Goal: Task Accomplishment & Management: Complete application form

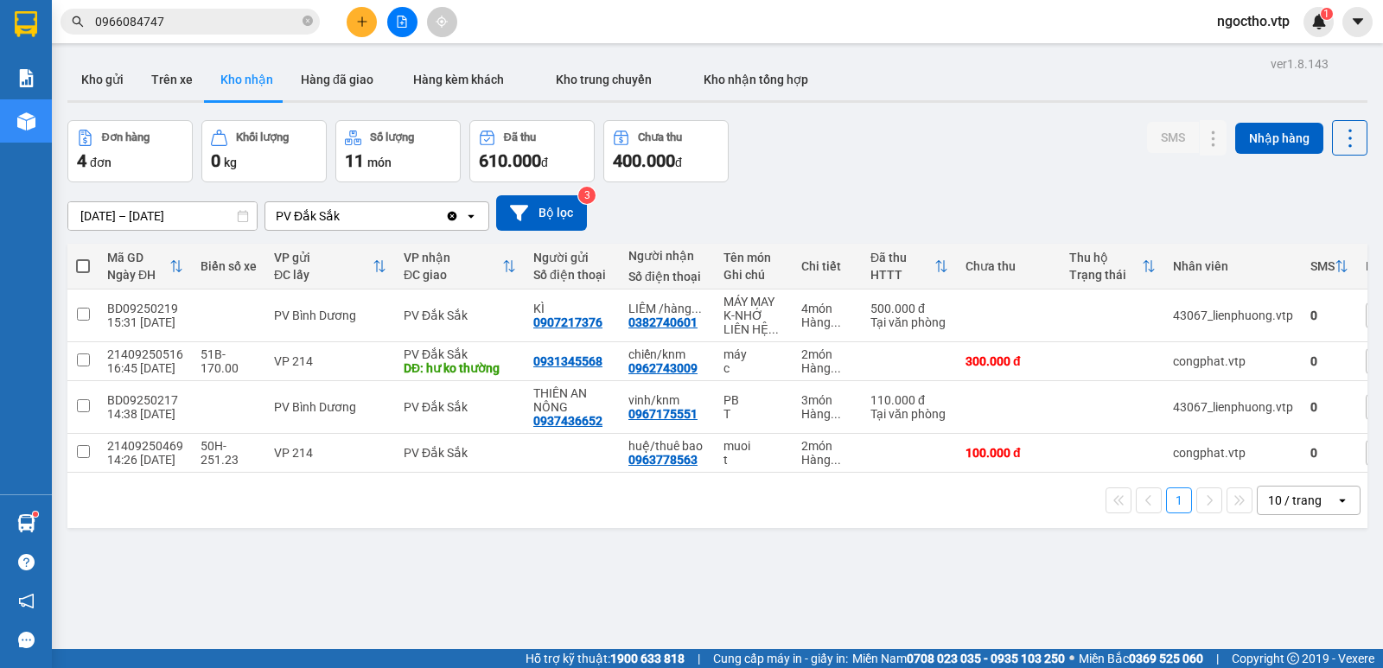
click at [373, 217] on div "PV Đắk Sắk" at bounding box center [355, 216] width 180 height 28
type input "dm"
click at [336, 258] on span "PV Đắk Mil" at bounding box center [311, 252] width 66 height 17
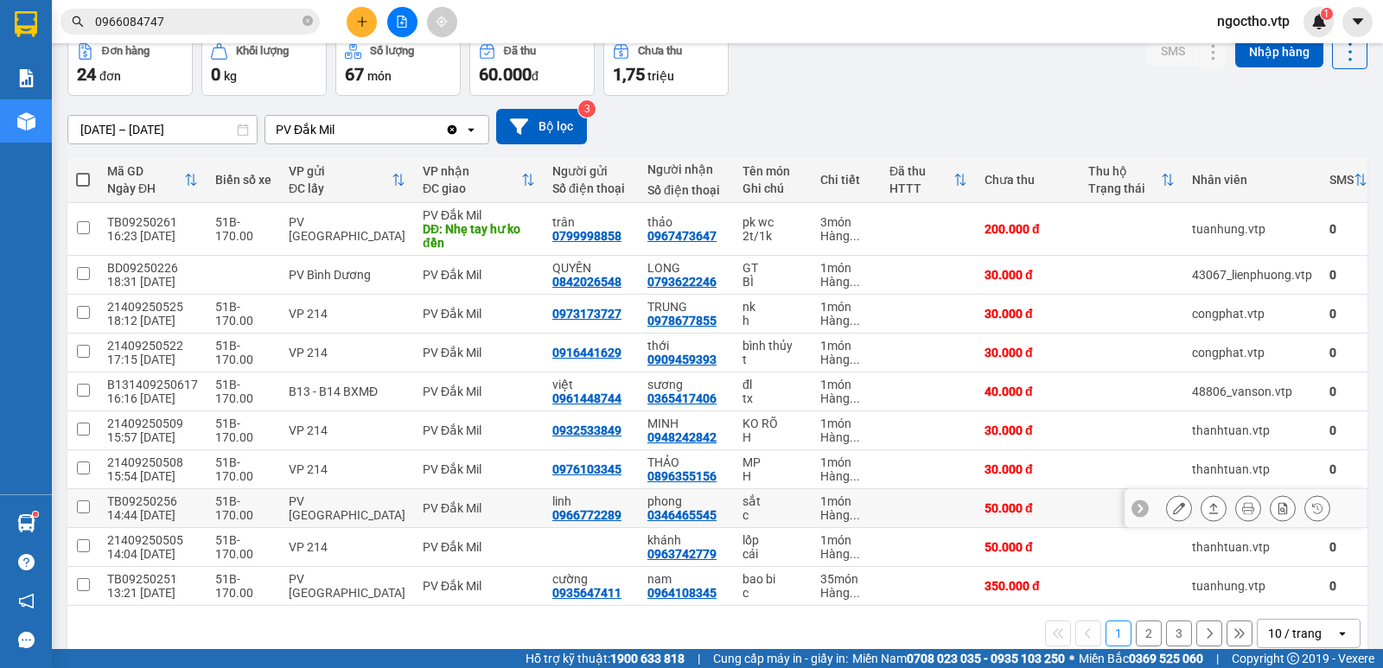
scroll to position [121, 0]
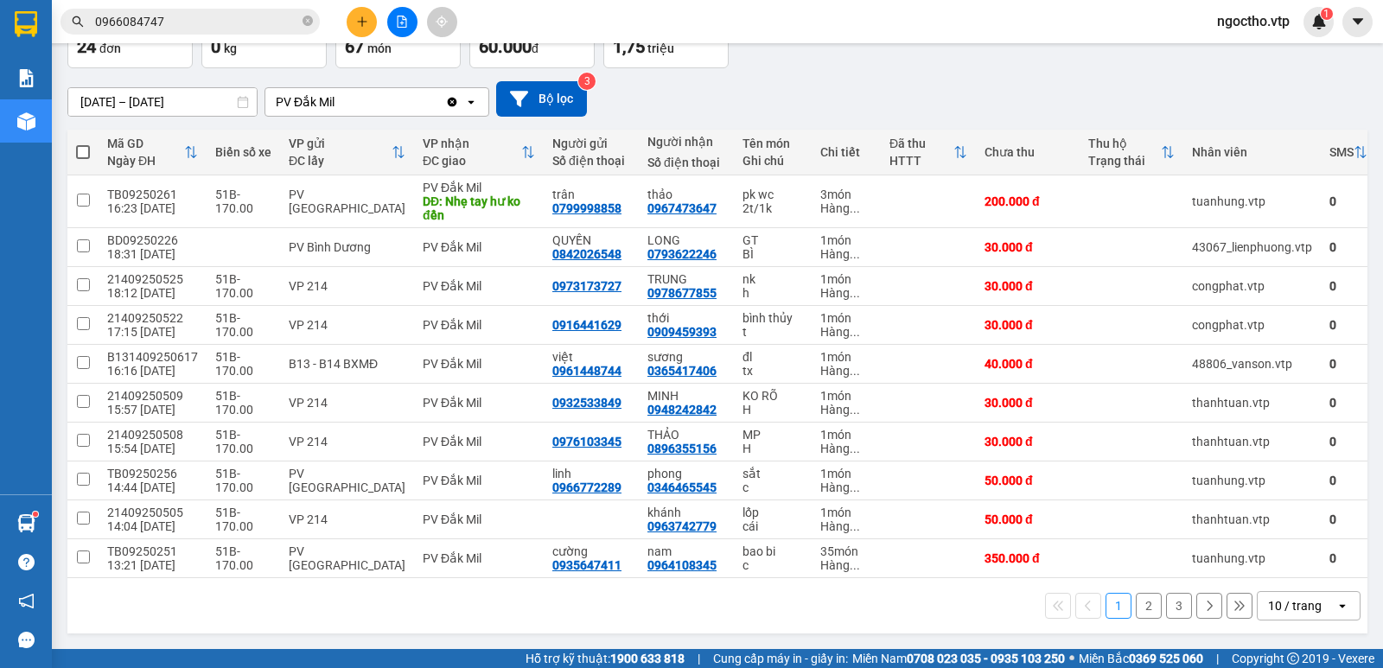
drag, startPoint x: 1142, startPoint y: 609, endPoint x: 1132, endPoint y: 608, distance: 9.7
click at [1141, 609] on button "2" at bounding box center [1149, 606] width 26 height 26
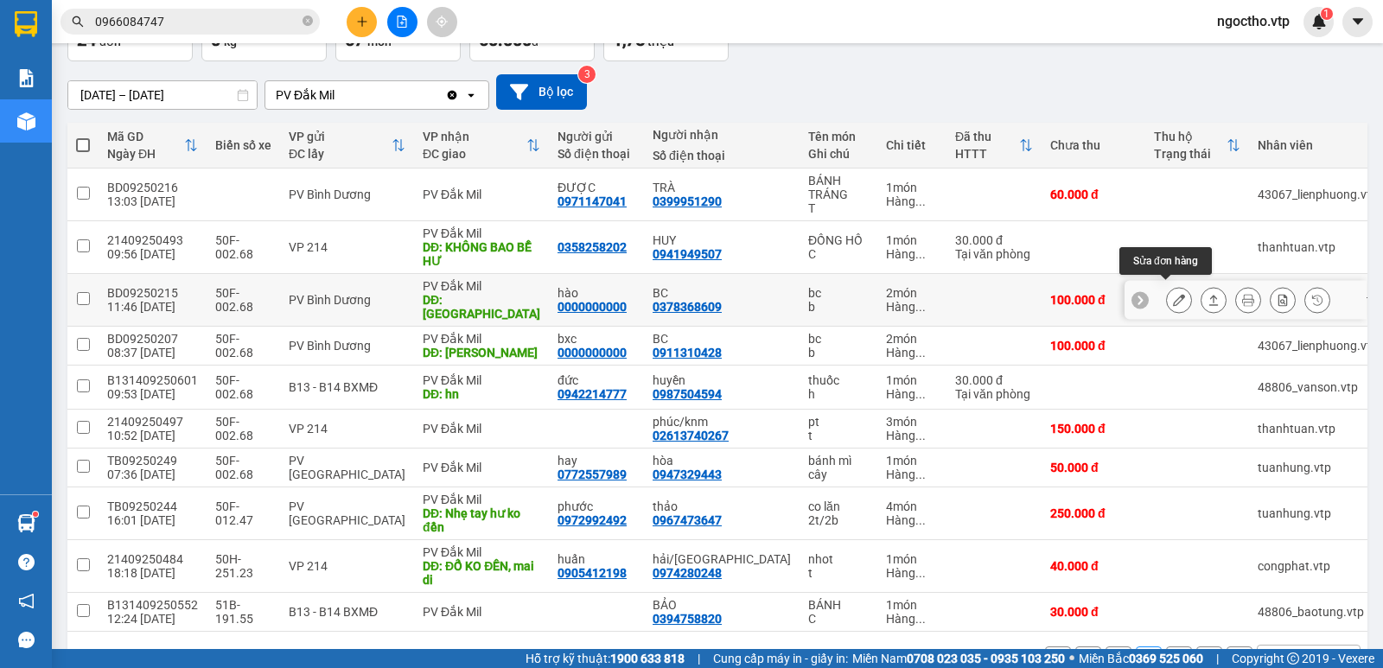
click at [1173, 294] on icon at bounding box center [1179, 300] width 12 height 12
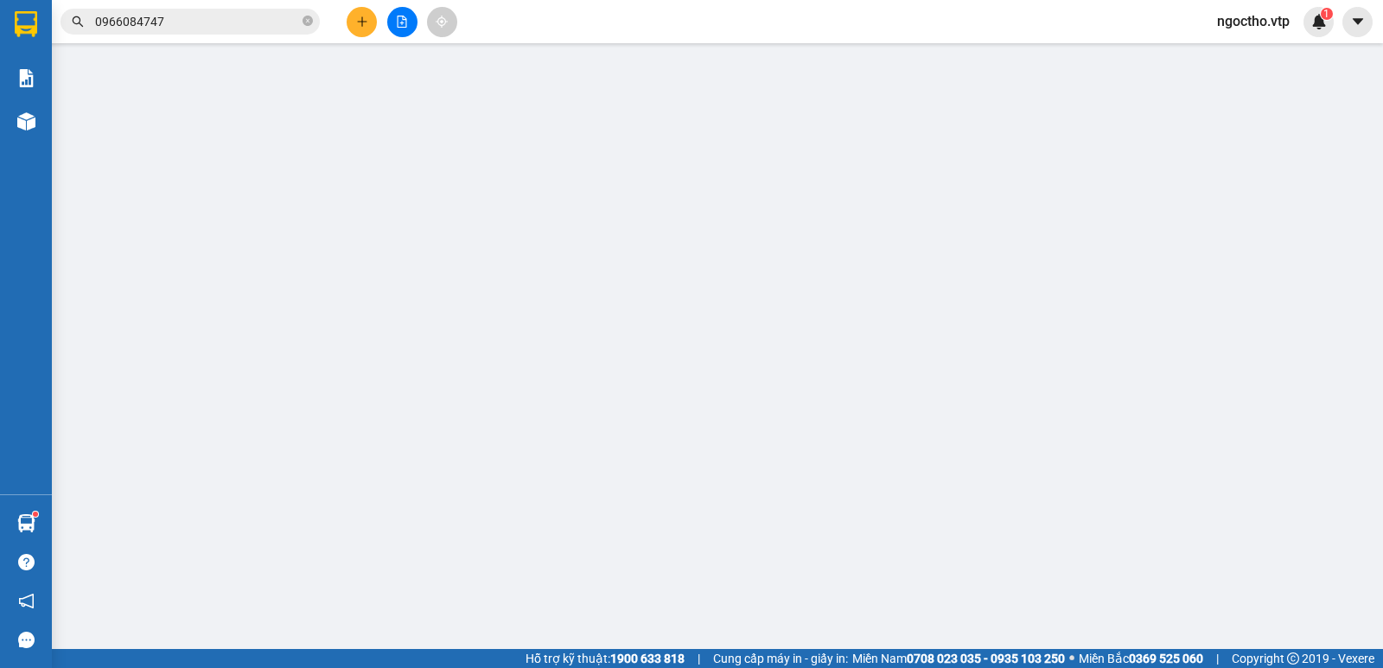
type input "0000000000"
type input "hào"
type input "0378368609"
type input "BC"
type input "[GEOGRAPHIC_DATA]"
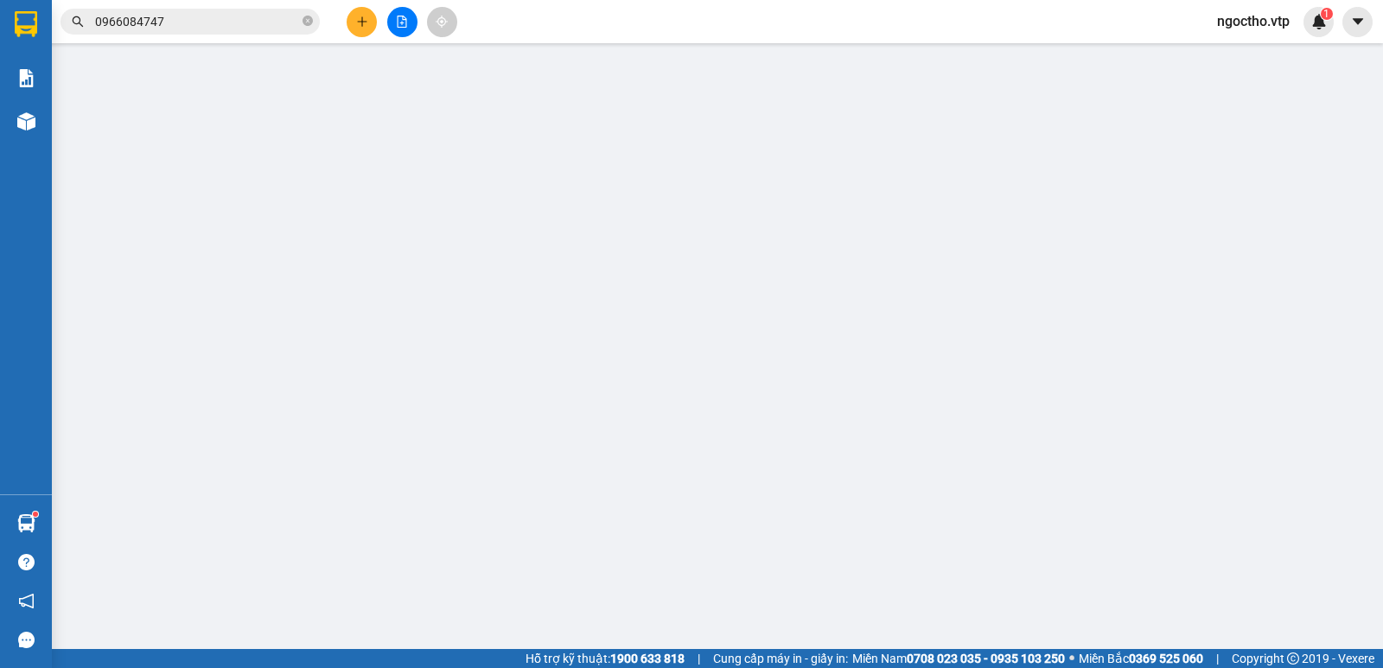
type input "100.000"
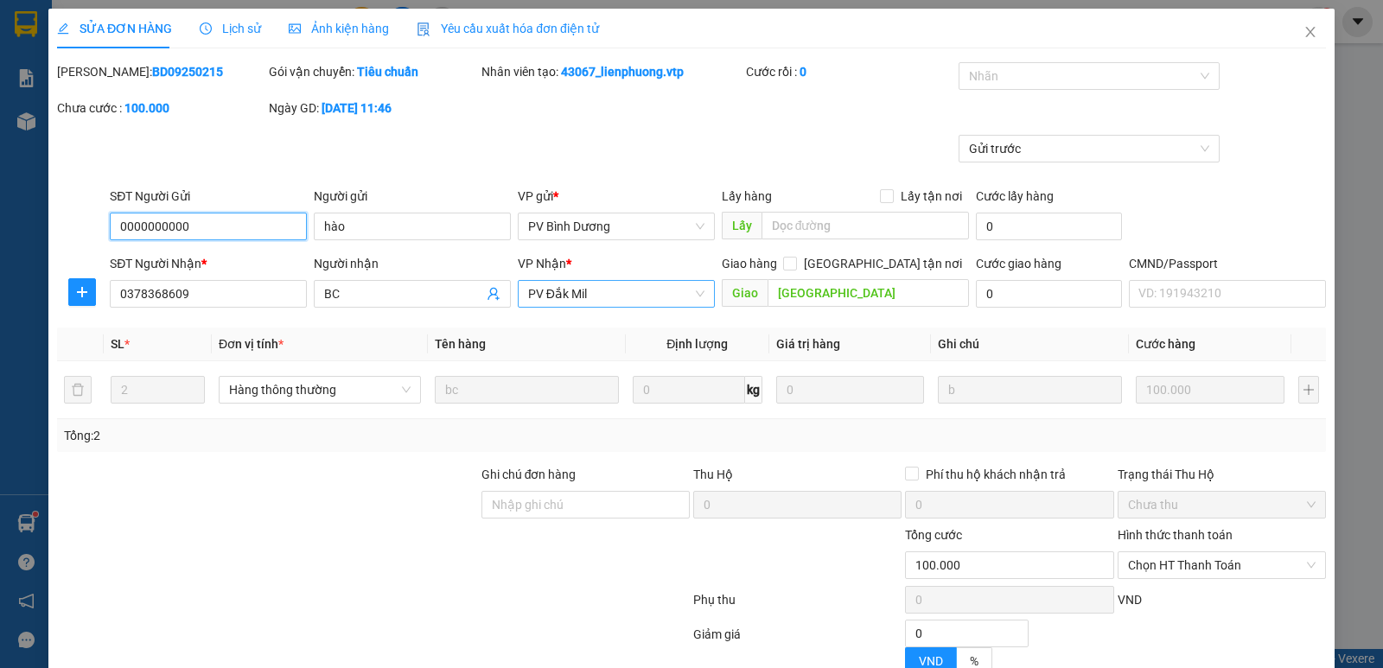
type input "5.000"
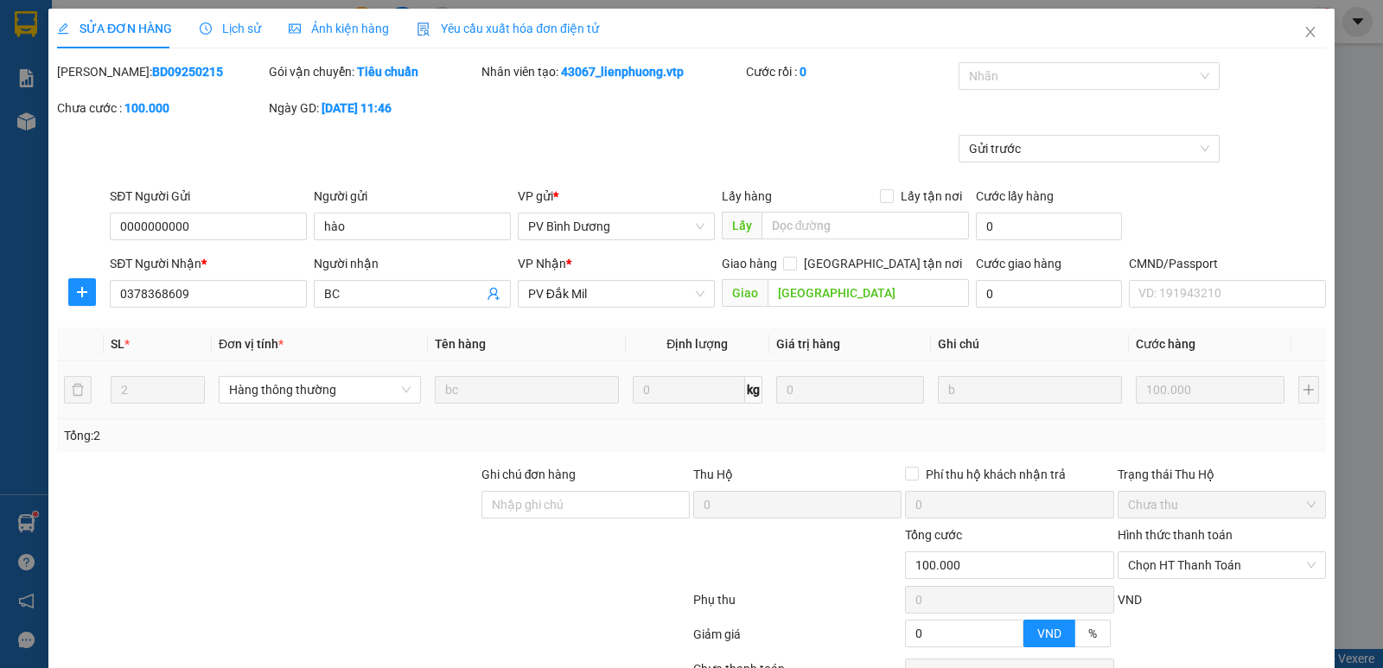
click at [1106, 405] on tr "2 Hàng thông thường bc 0 kg 0 b 100.000" at bounding box center [691, 390] width 1269 height 58
click at [1305, 32] on icon "close" at bounding box center [1310, 32] width 10 height 10
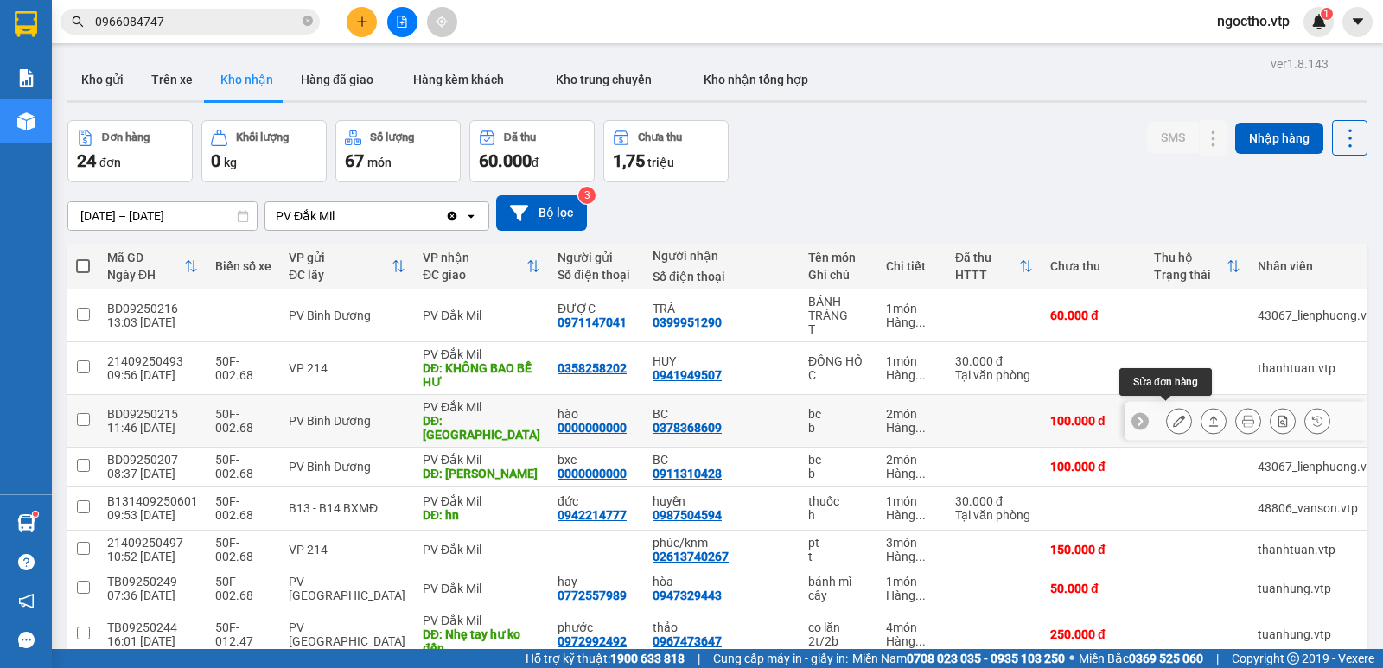
click at [1167, 416] on button at bounding box center [1179, 421] width 24 height 30
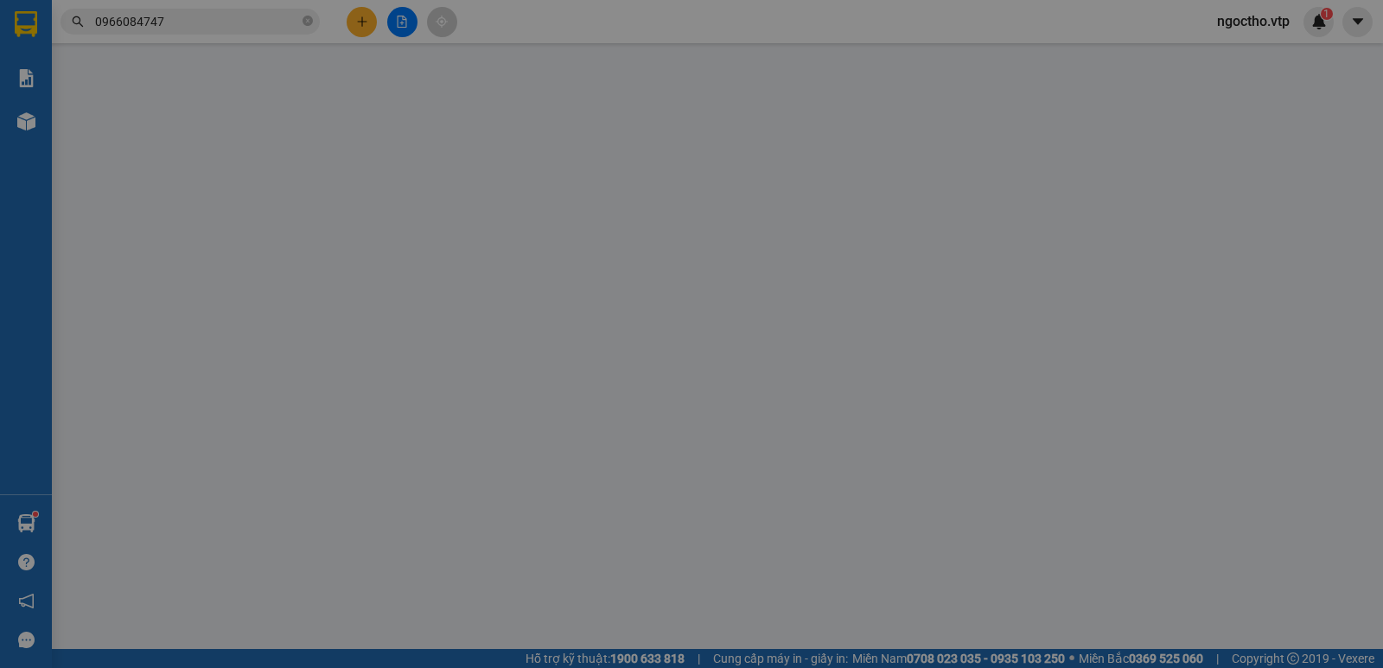
type input "5.000"
type input "0000000000"
type input "hào"
type input "0378368609"
type input "BC"
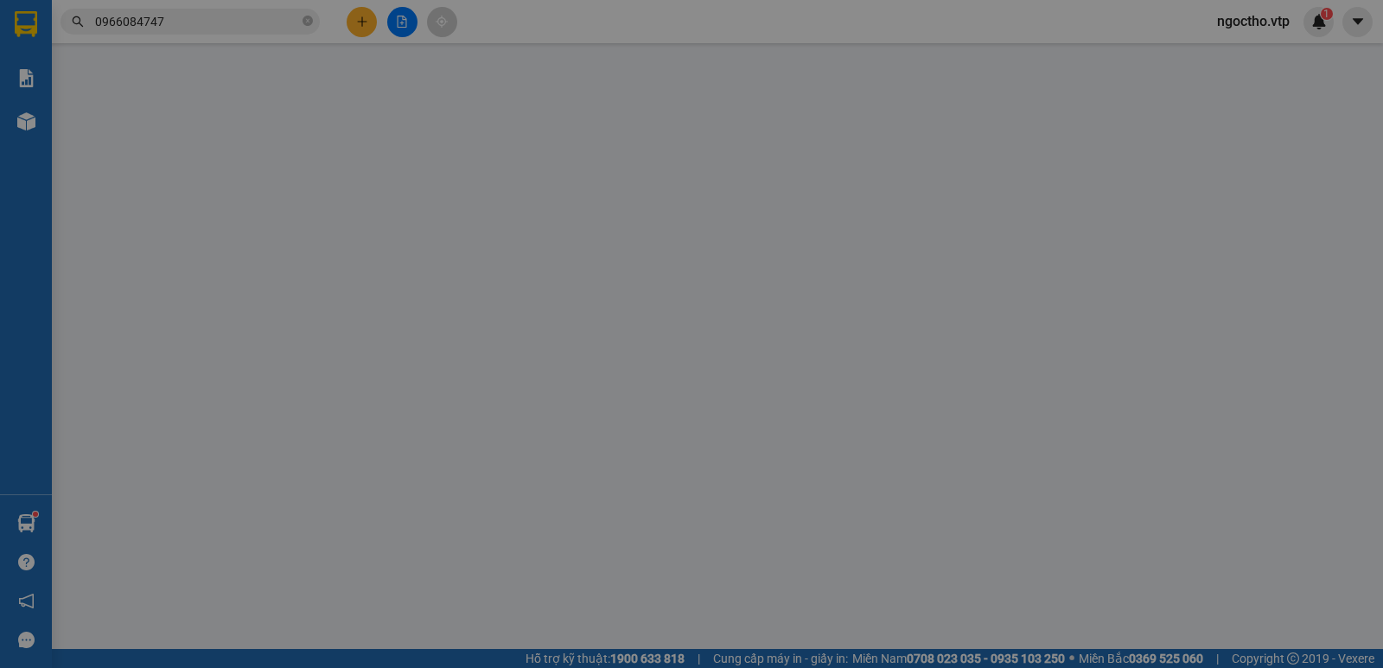
type input "[GEOGRAPHIC_DATA]"
type input "100.000"
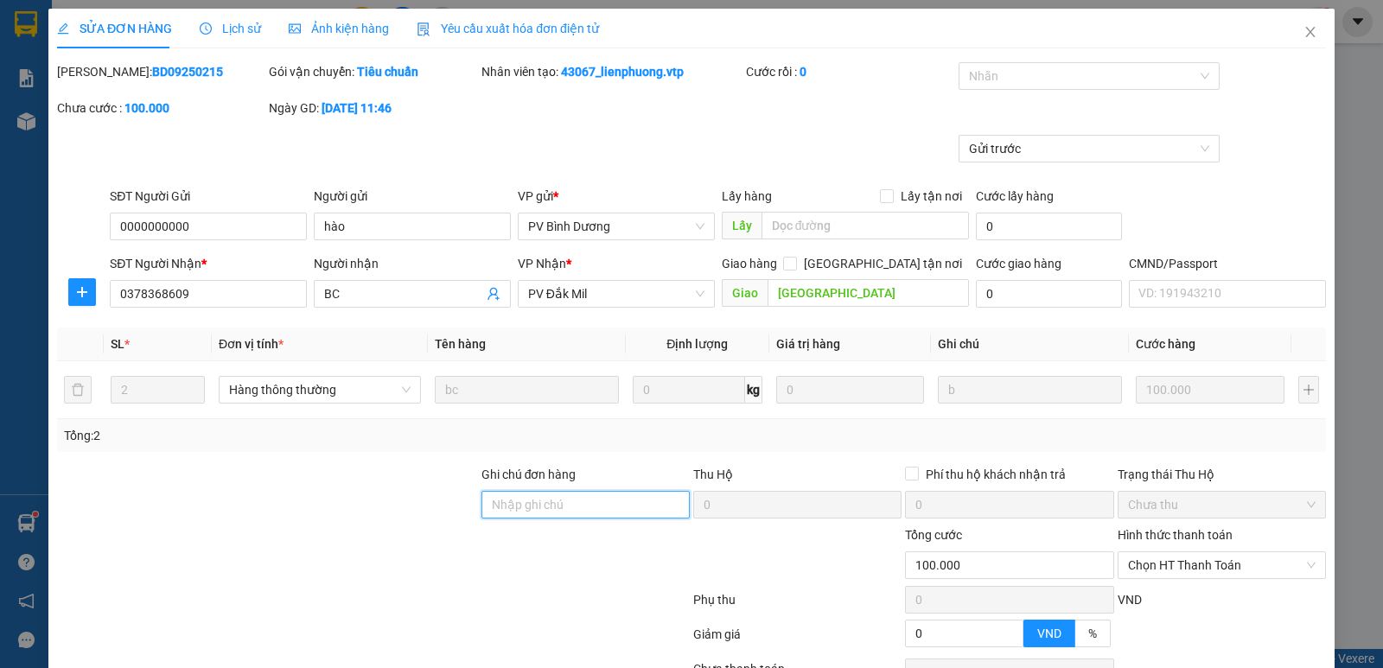
click at [516, 509] on input "Ghi chú đơn hàng" at bounding box center [585, 505] width 208 height 28
click at [1031, 62] on div "Nhãn" at bounding box center [1090, 76] width 262 height 28
type input "ck 100k tk 68 14/9 8h45p"
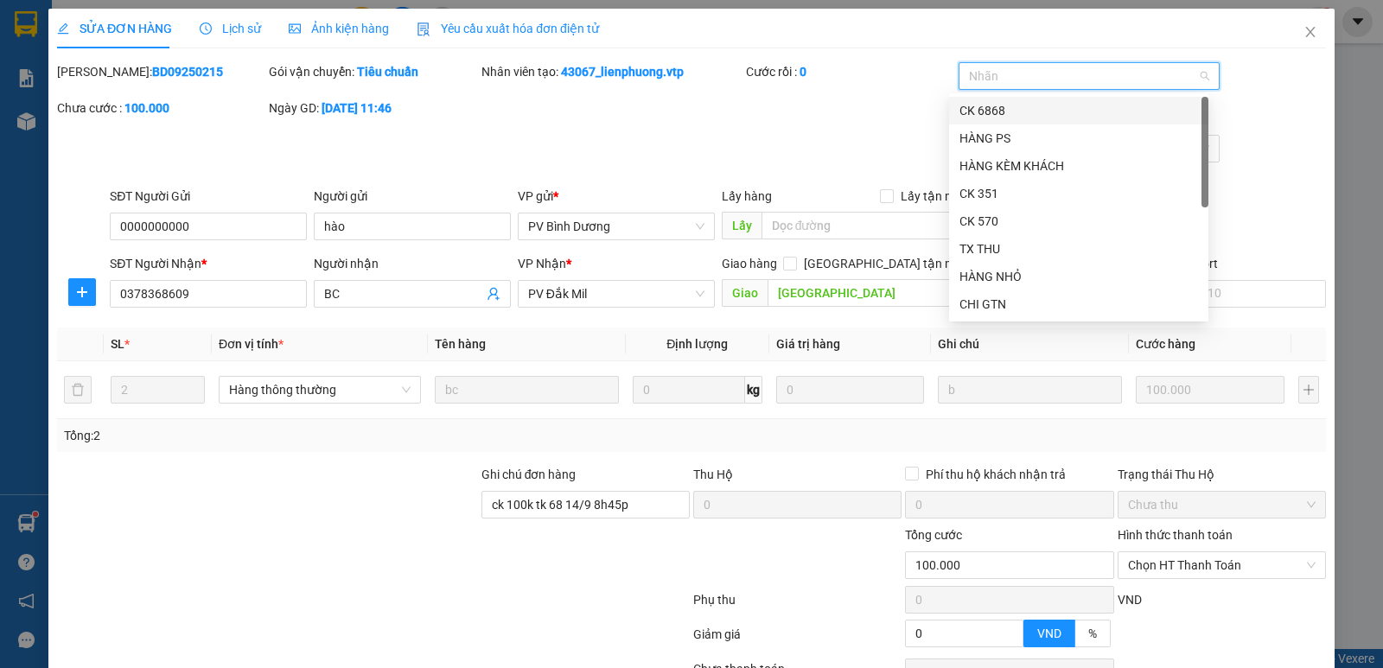
click at [994, 112] on div "CK 6868" at bounding box center [1078, 110] width 239 height 19
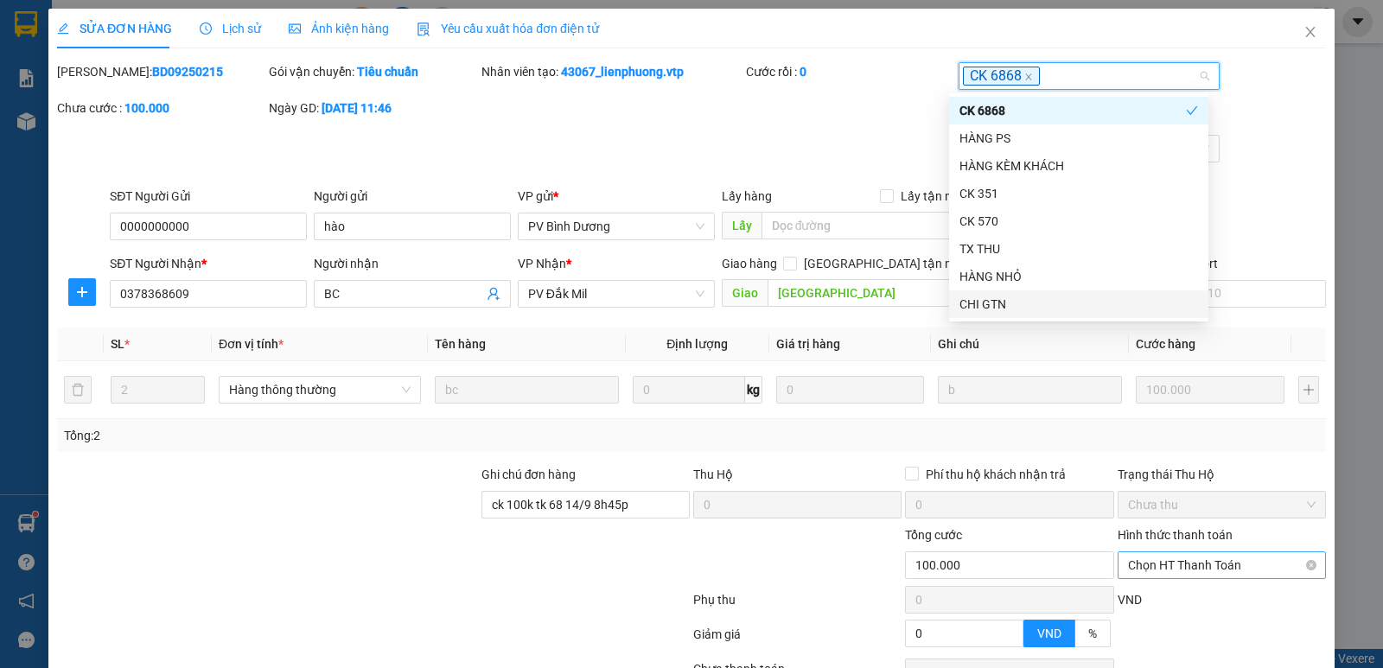
click at [1173, 570] on span "Chọn HT Thanh Toán" at bounding box center [1222, 565] width 188 height 26
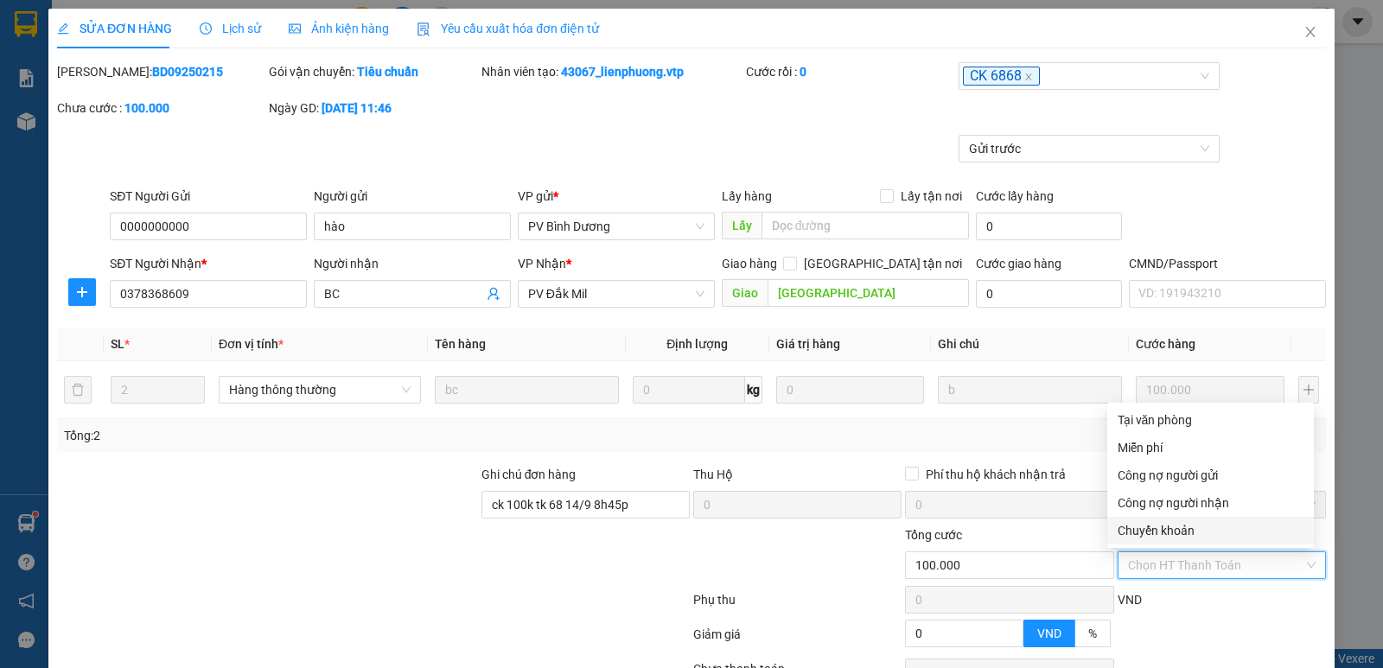
click at [1166, 529] on div "Chuyển khoản" at bounding box center [1211, 530] width 186 height 19
type input "0"
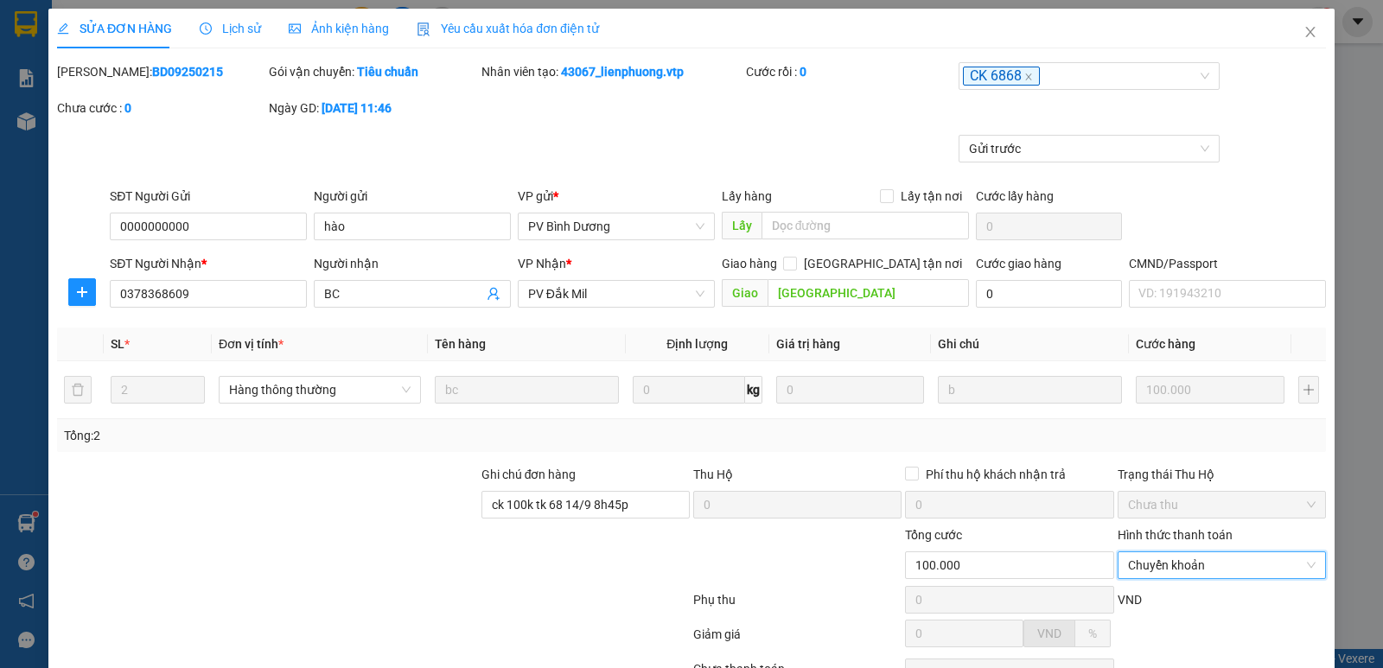
scroll to position [150, 0]
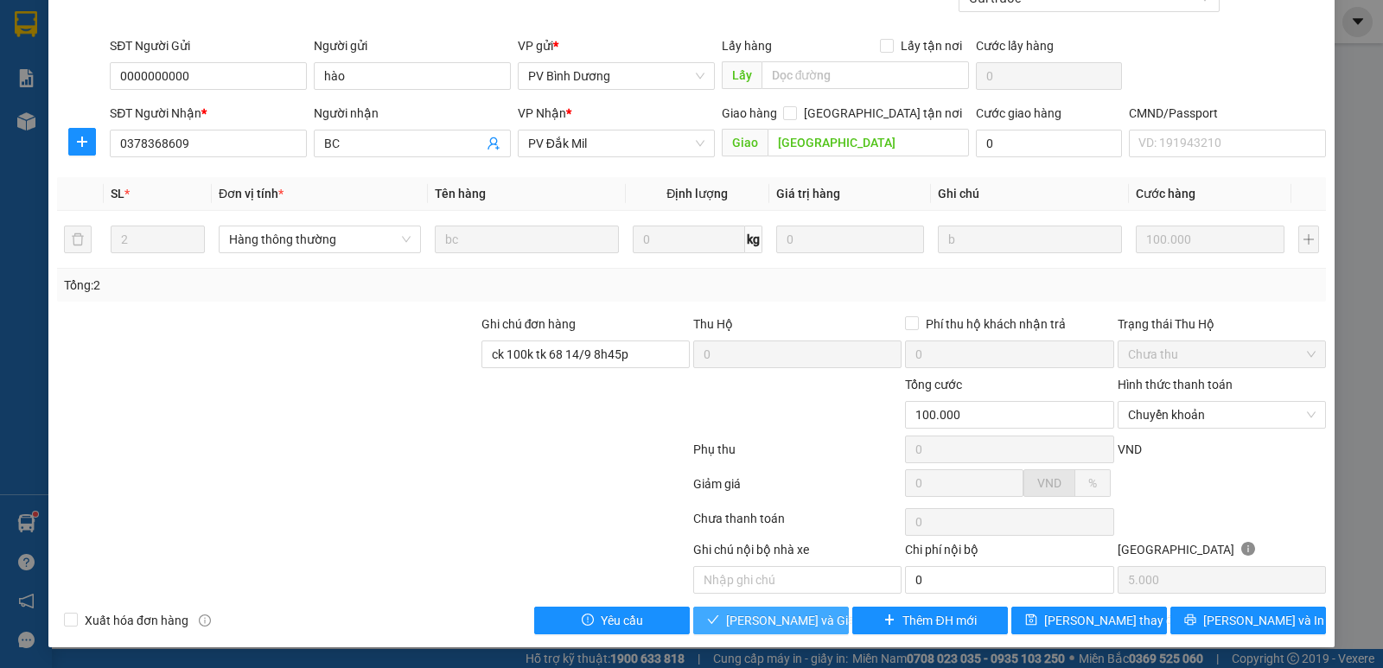
drag, startPoint x: 788, startPoint y: 624, endPoint x: 800, endPoint y: 609, distance: 18.5
click at [789, 621] on span "[PERSON_NAME] và Giao hàng" at bounding box center [809, 620] width 166 height 19
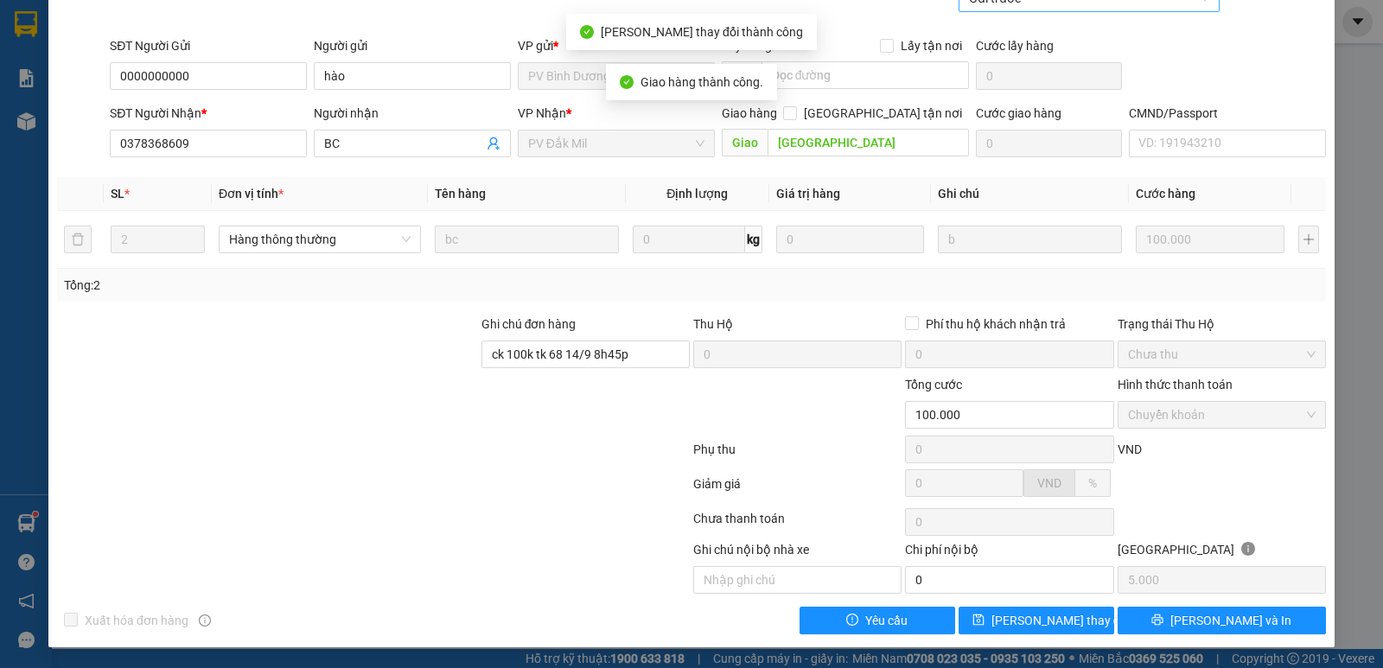
scroll to position [0, 0]
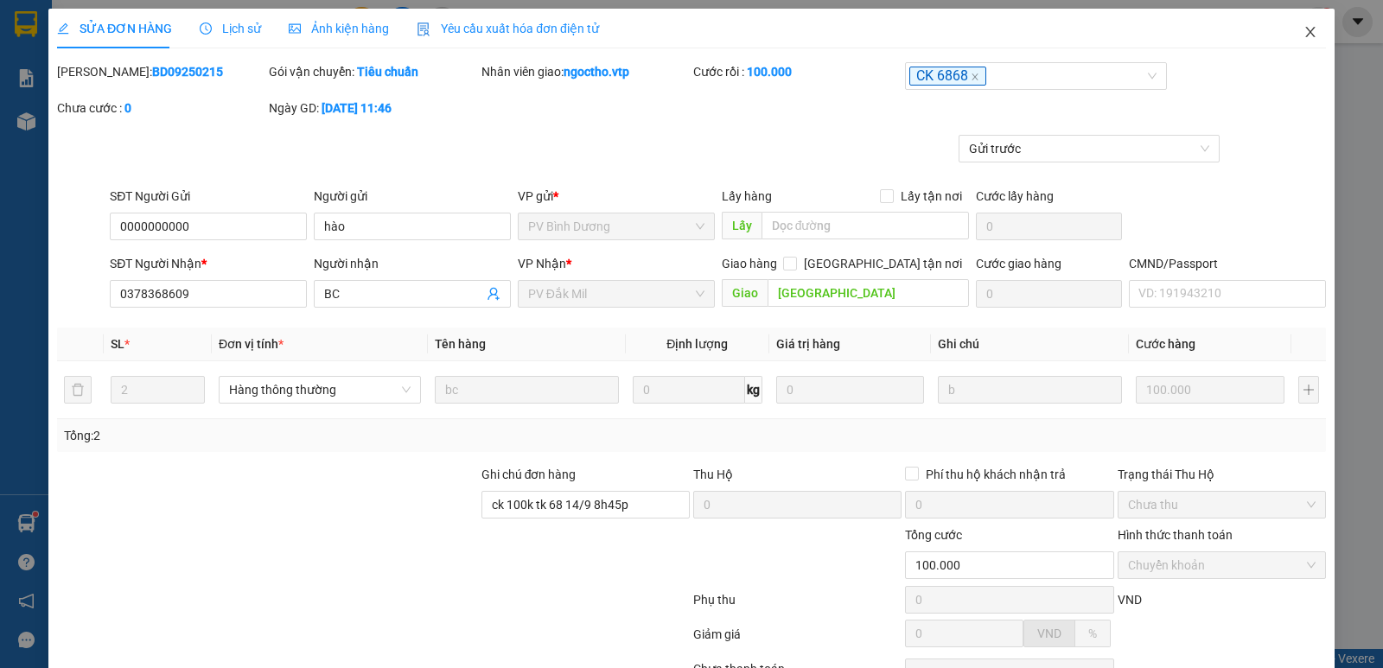
click at [1286, 35] on span "Close" at bounding box center [1310, 33] width 48 height 48
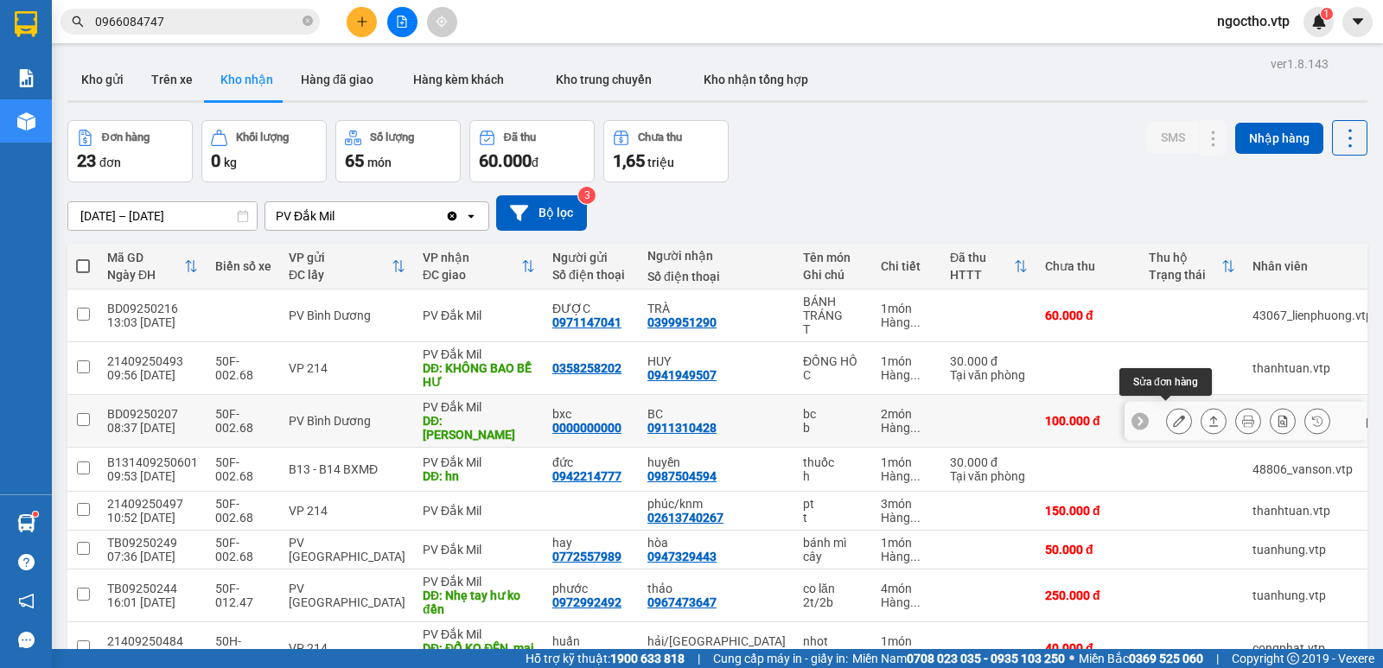
click at [1173, 416] on icon at bounding box center [1179, 421] width 12 height 12
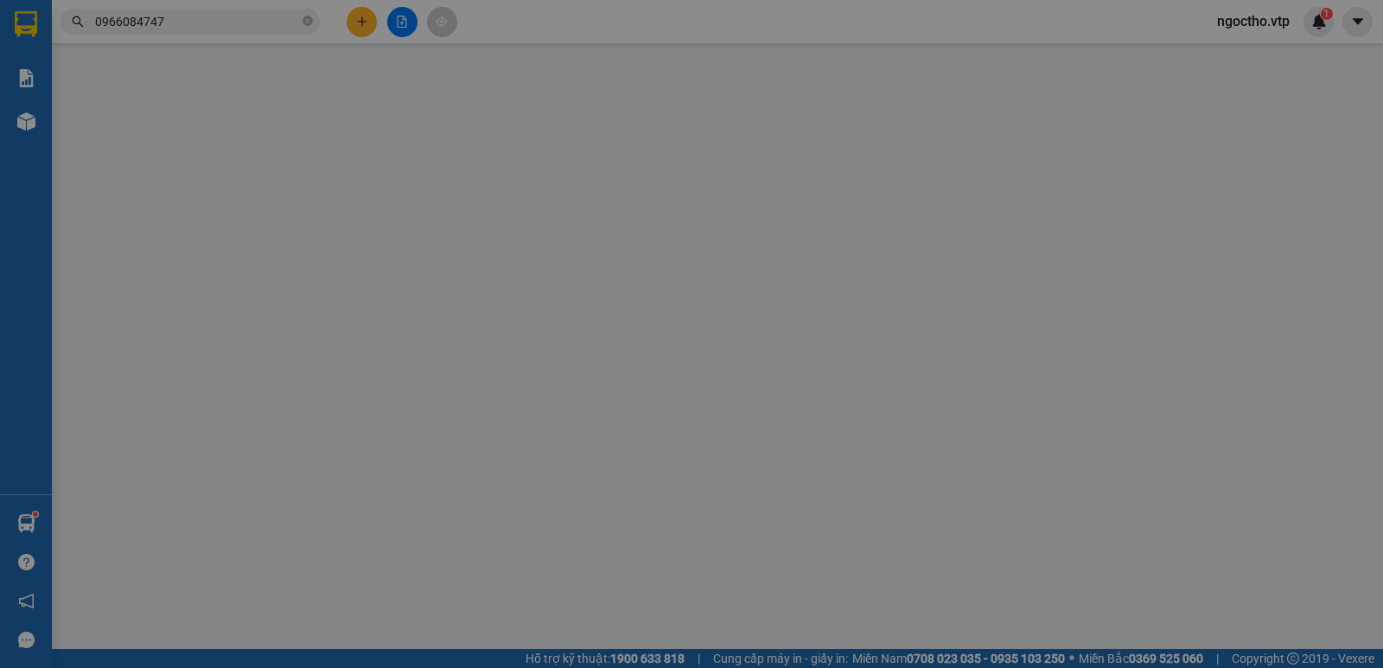
type input "0000000000"
type input "bxc"
type input "0911310428"
type input "BC"
type input "[PERSON_NAME]"
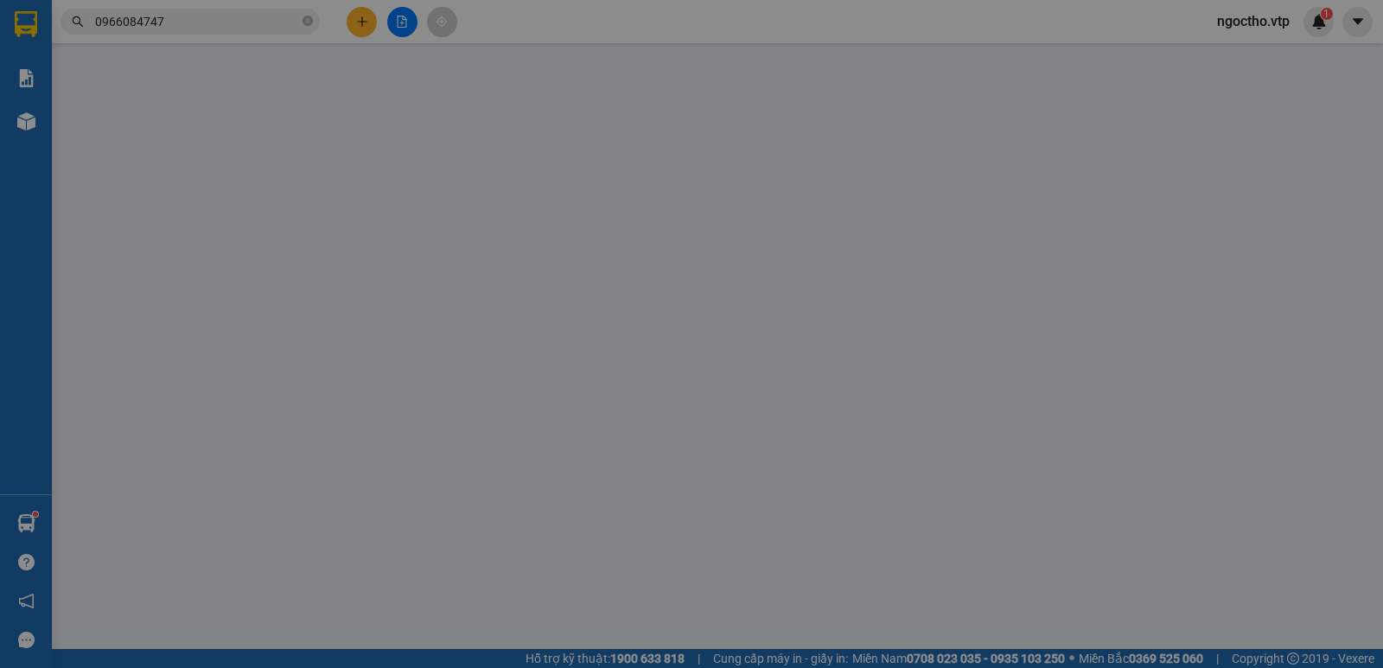
type input "100.000"
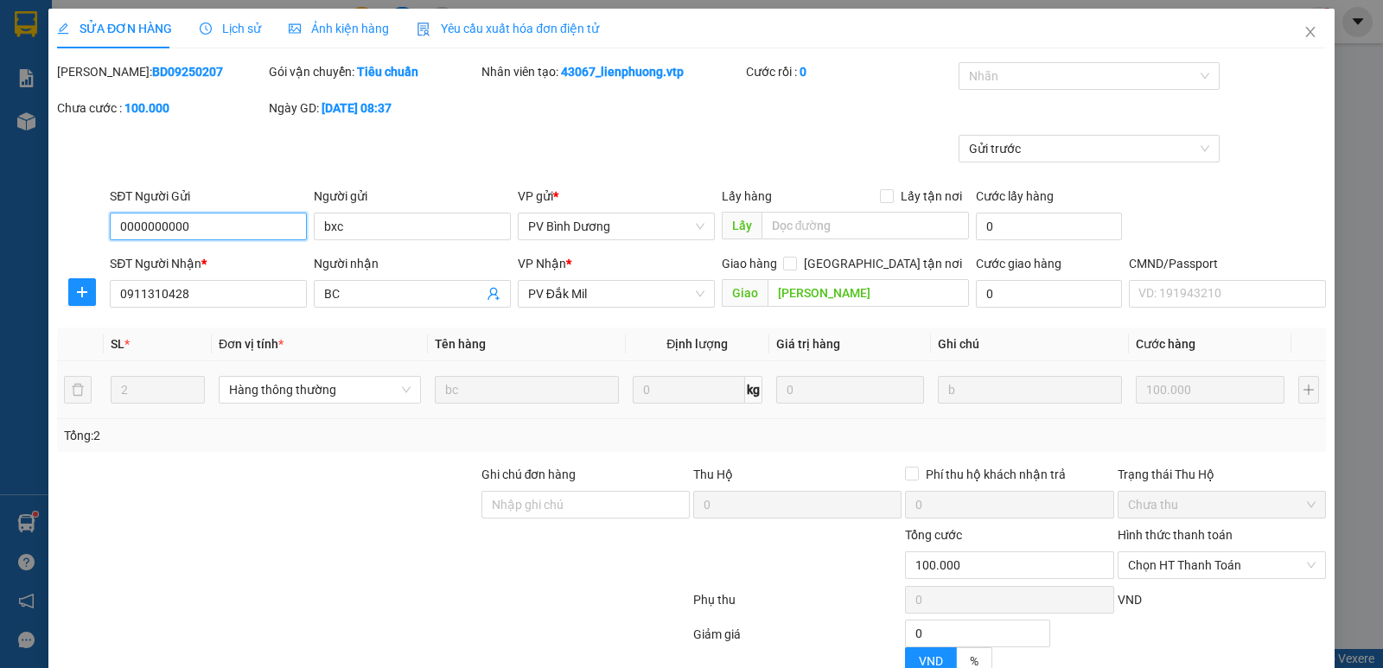
type input "5.000"
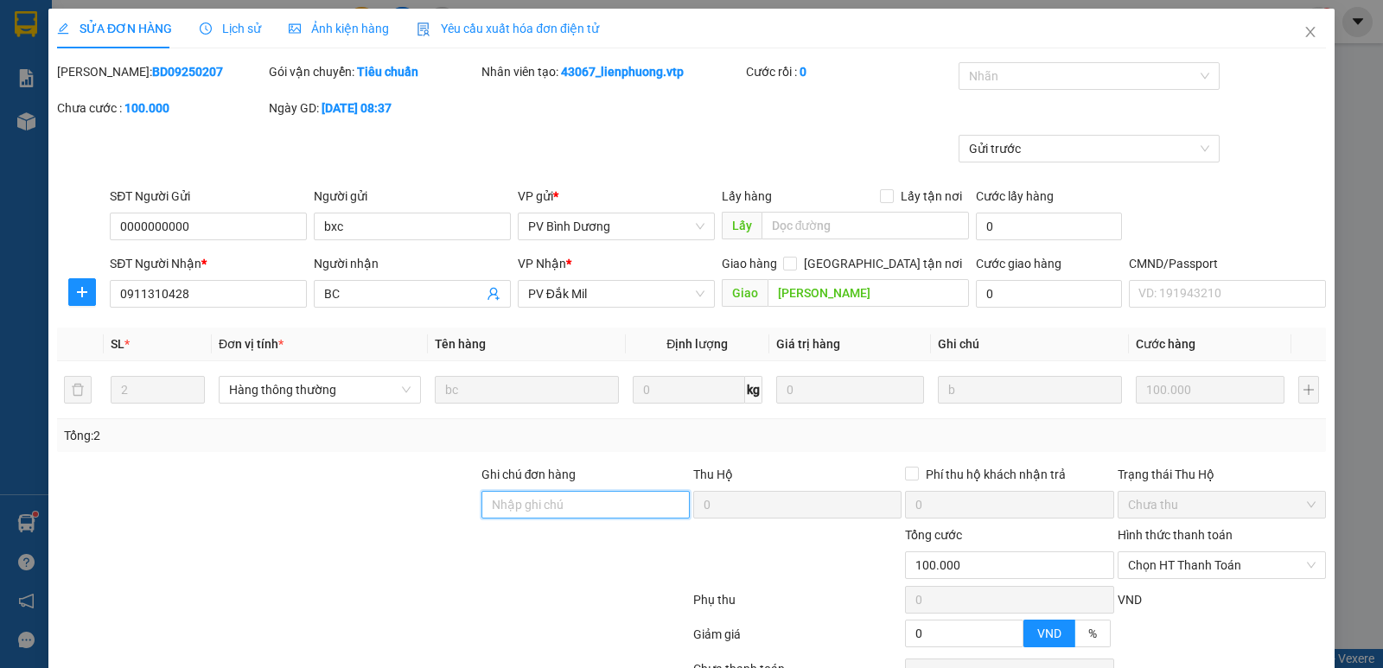
click at [496, 494] on input "Ghi chú đơn hàng" at bounding box center [585, 505] width 208 height 28
click at [1017, 83] on div at bounding box center [1081, 76] width 236 height 21
type input "ck 100k tk 68 14/9"
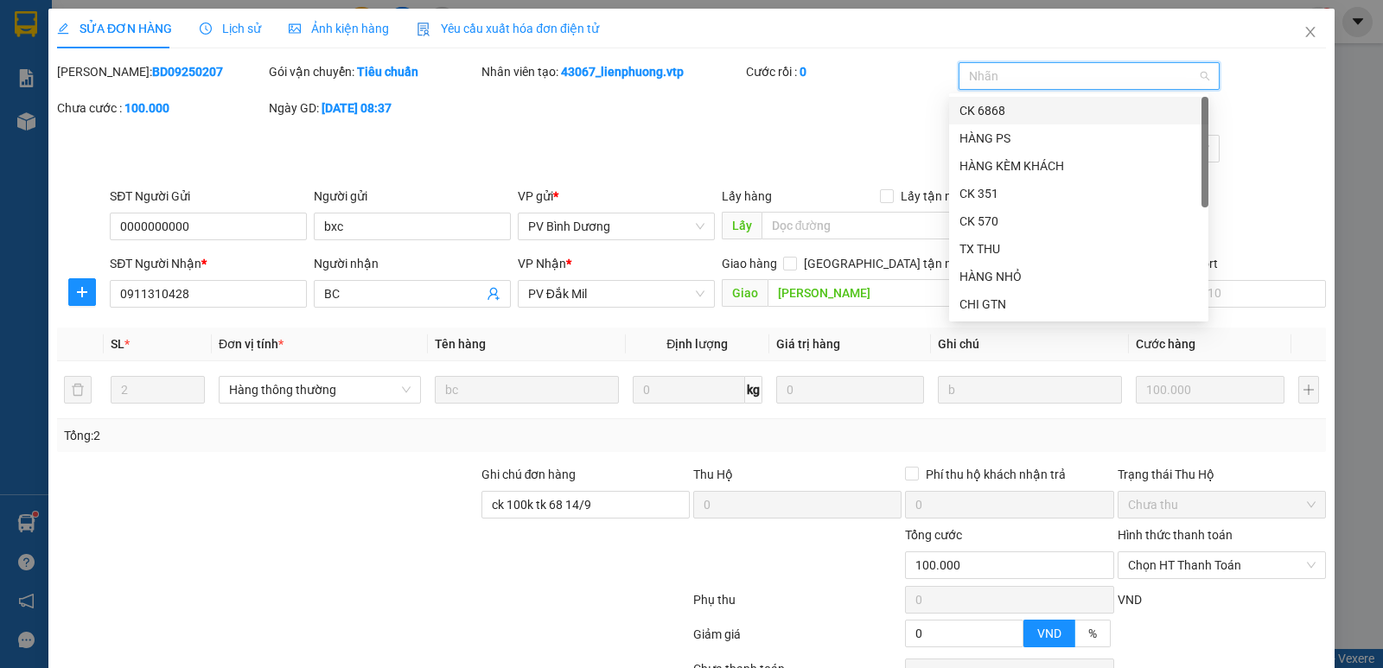
click at [998, 115] on div "CK 6868" at bounding box center [1078, 110] width 239 height 19
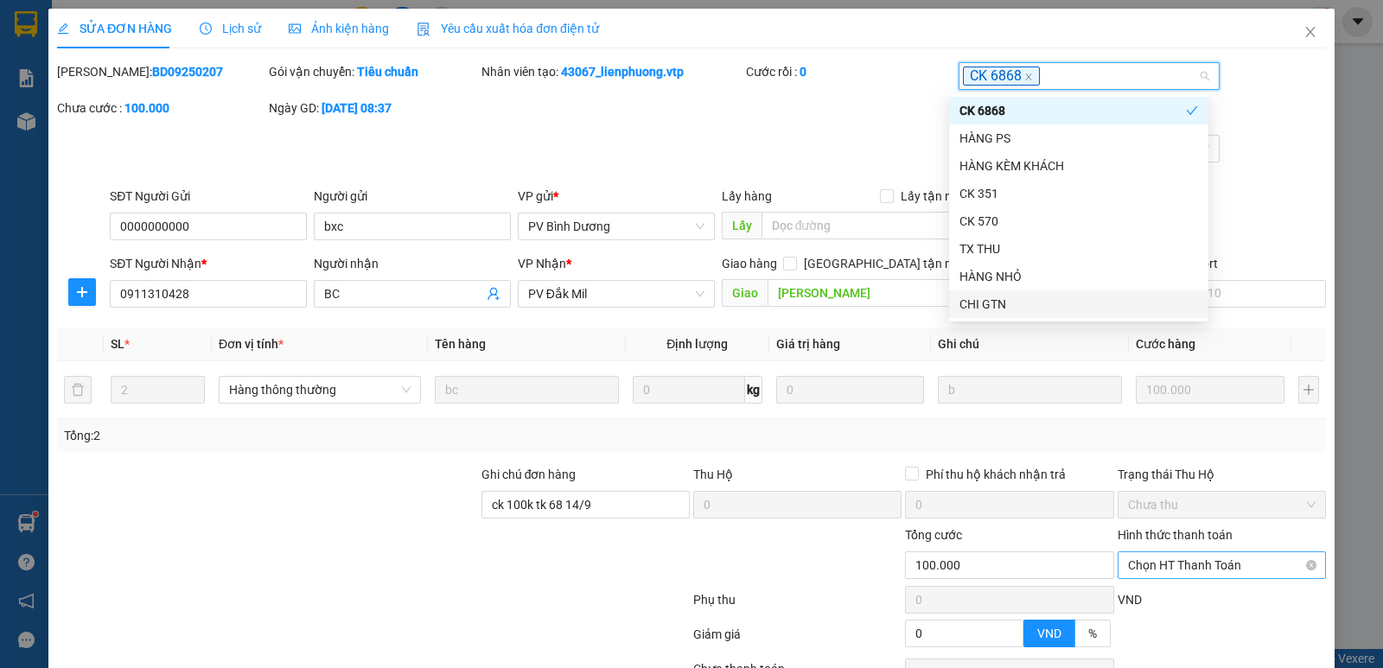
click at [1174, 566] on span "Chọn HT Thanh Toán" at bounding box center [1222, 565] width 188 height 26
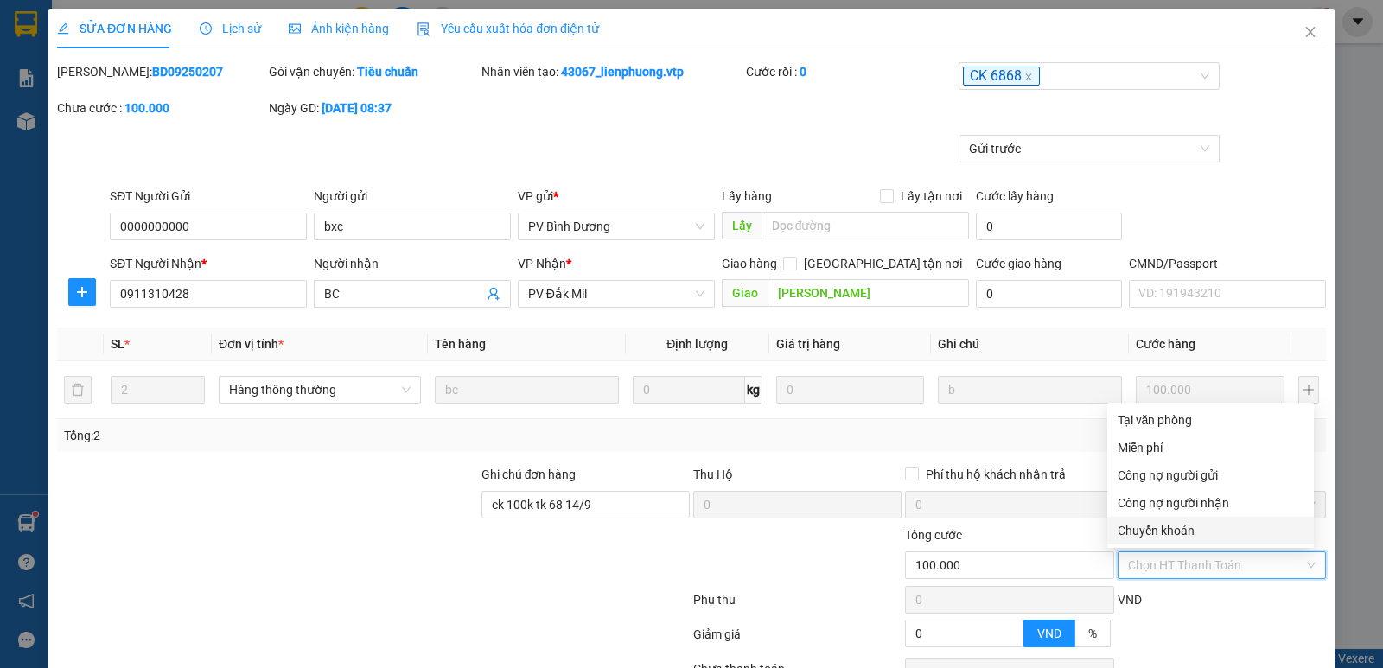
click at [1155, 531] on div "Chuyển khoản" at bounding box center [1211, 530] width 186 height 19
type input "0"
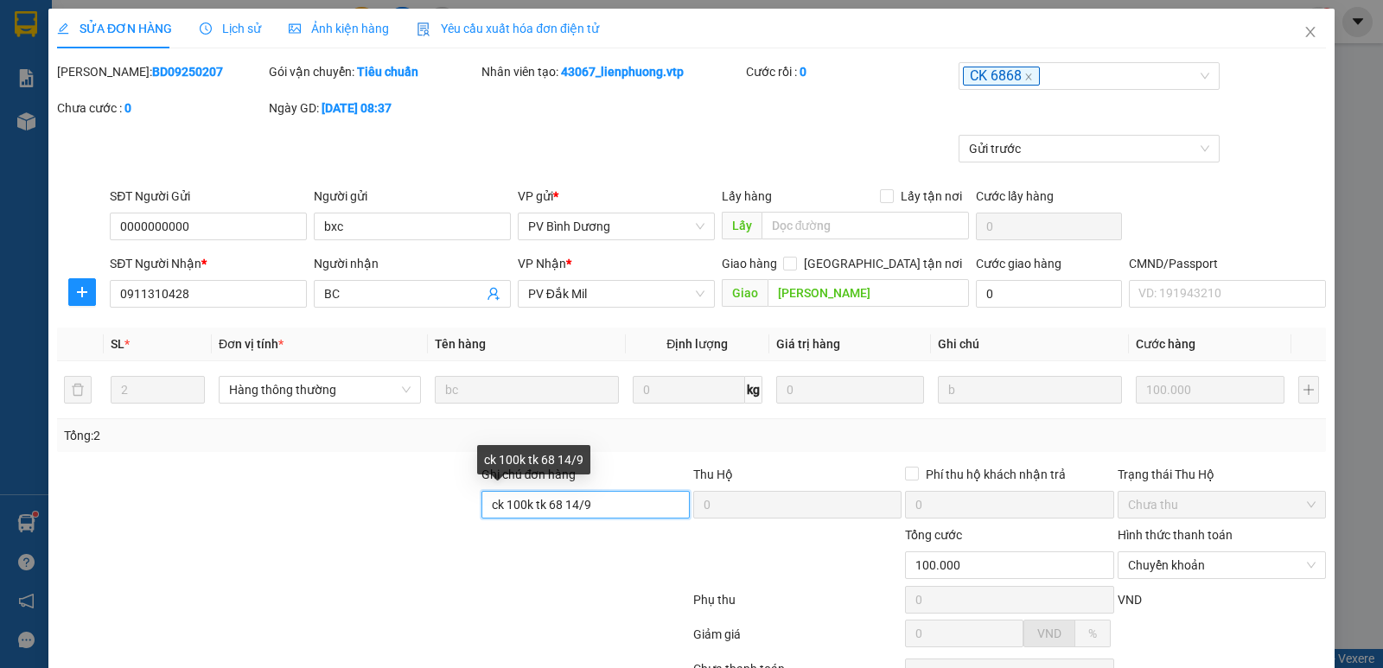
click at [607, 506] on input "ck 100k tk 68 14/9" at bounding box center [585, 505] width 208 height 28
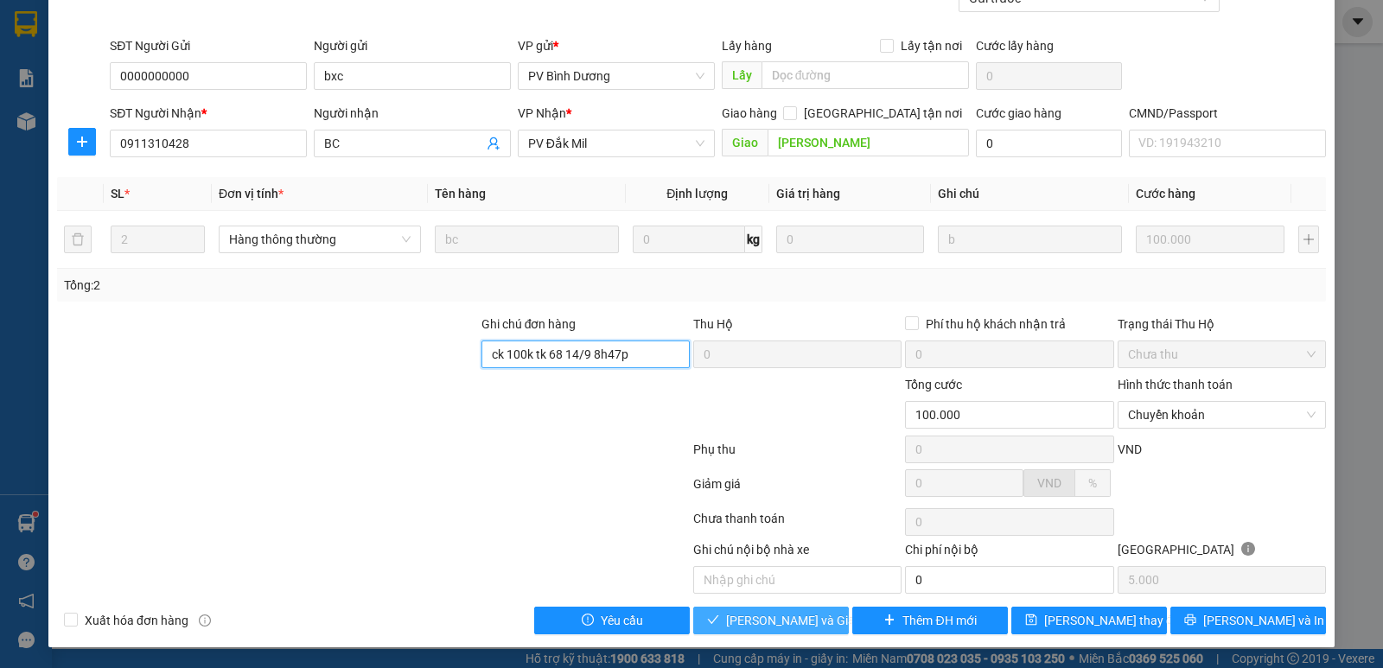
type input "ck 100k tk 68 14/9 8h47p"
click at [762, 619] on span "[PERSON_NAME] và Giao hàng" at bounding box center [809, 620] width 166 height 19
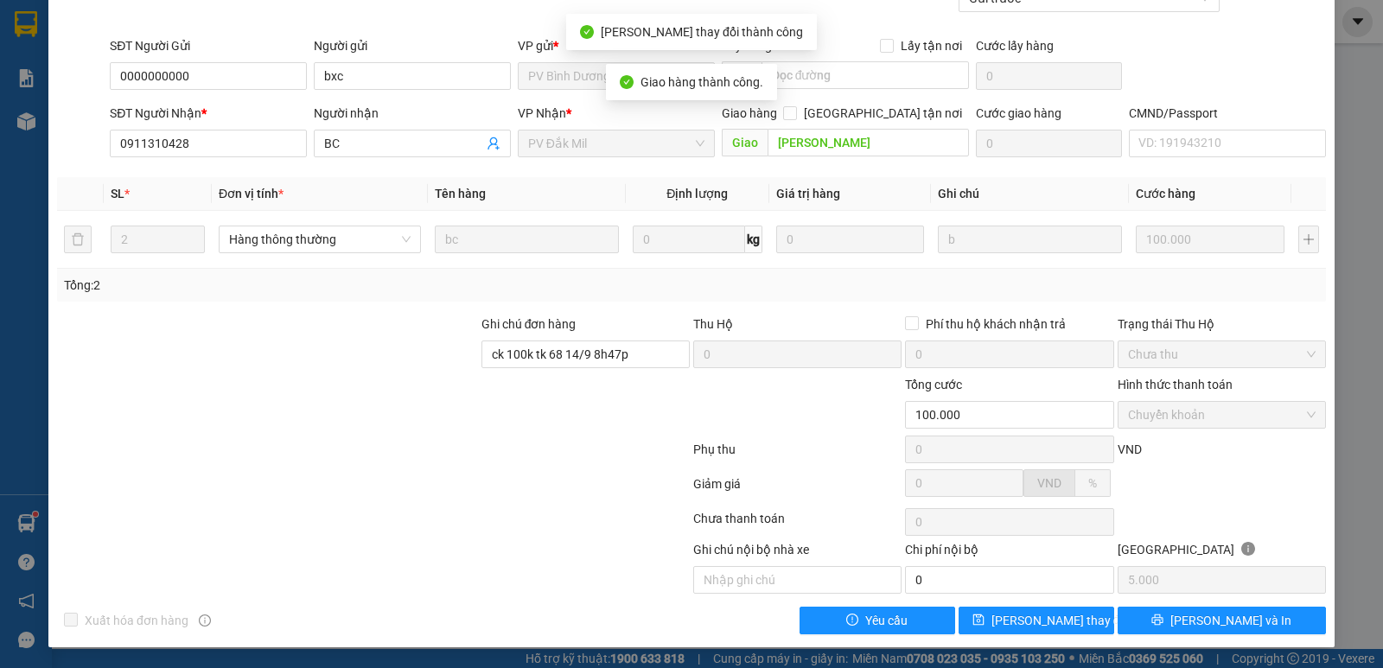
scroll to position [0, 0]
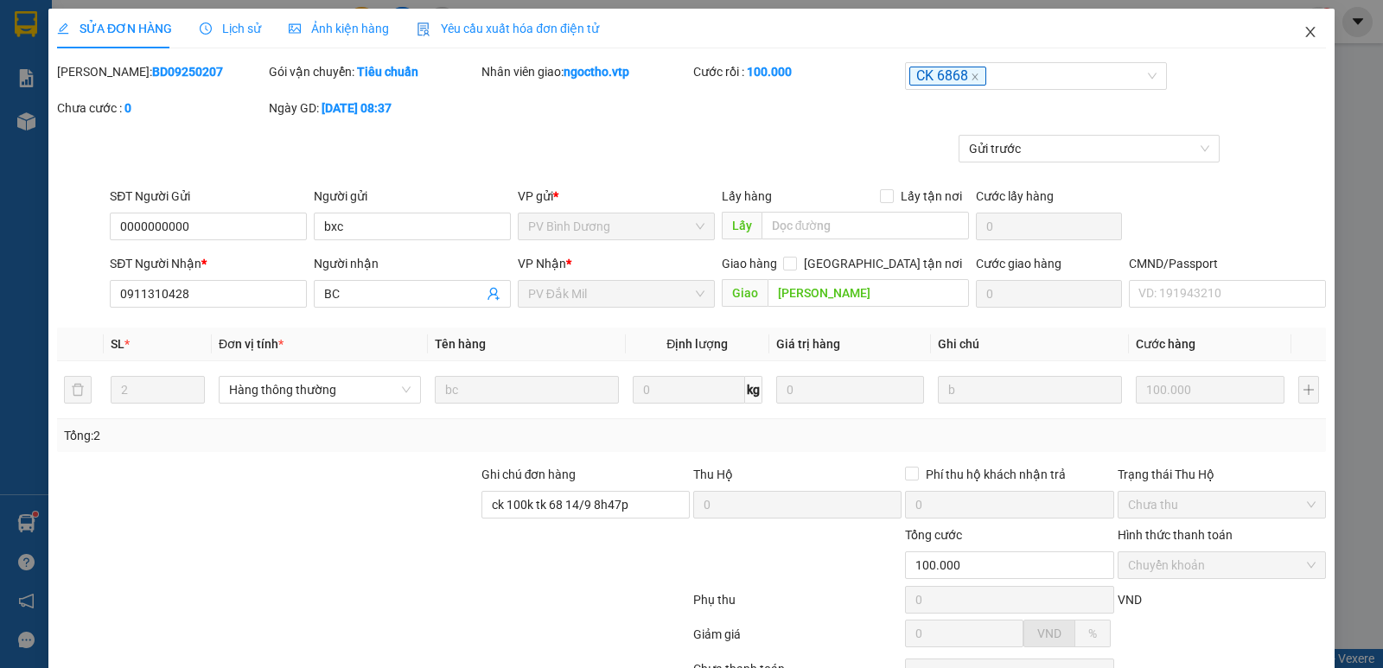
click at [1304, 37] on icon "close" at bounding box center [1311, 32] width 14 height 14
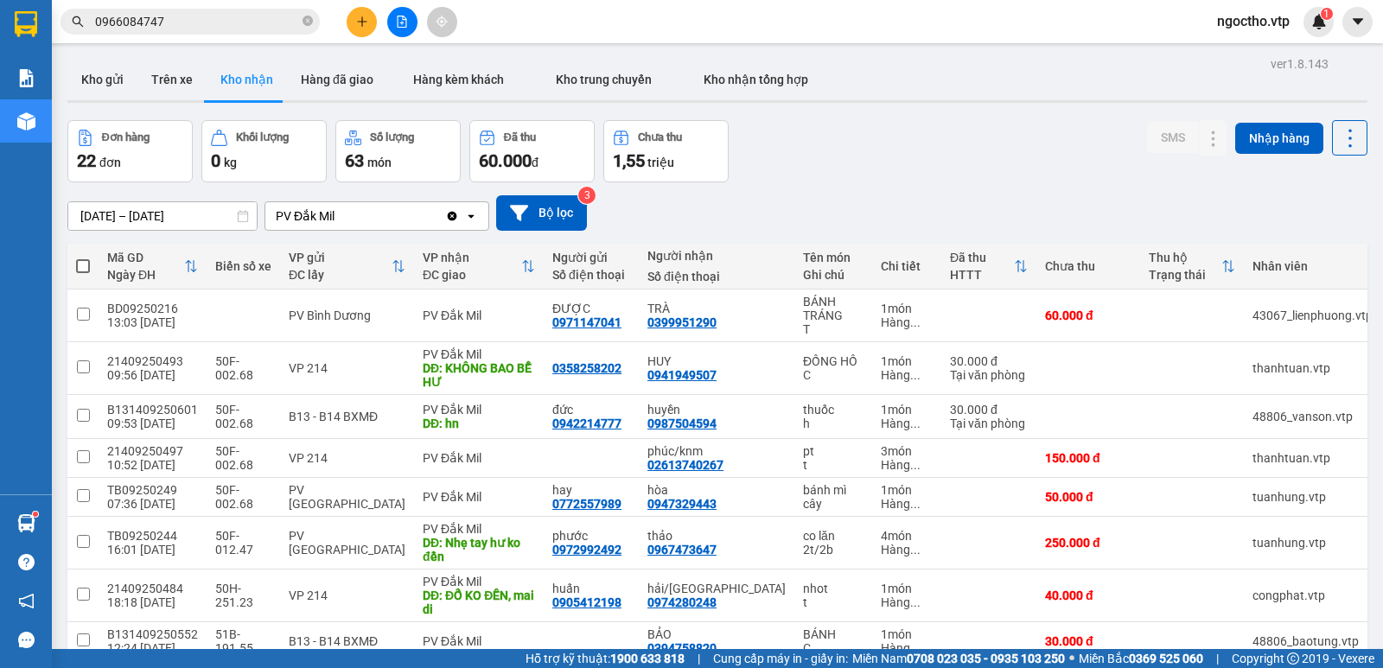
click at [375, 216] on div "PV Đắk Mil" at bounding box center [355, 216] width 180 height 28
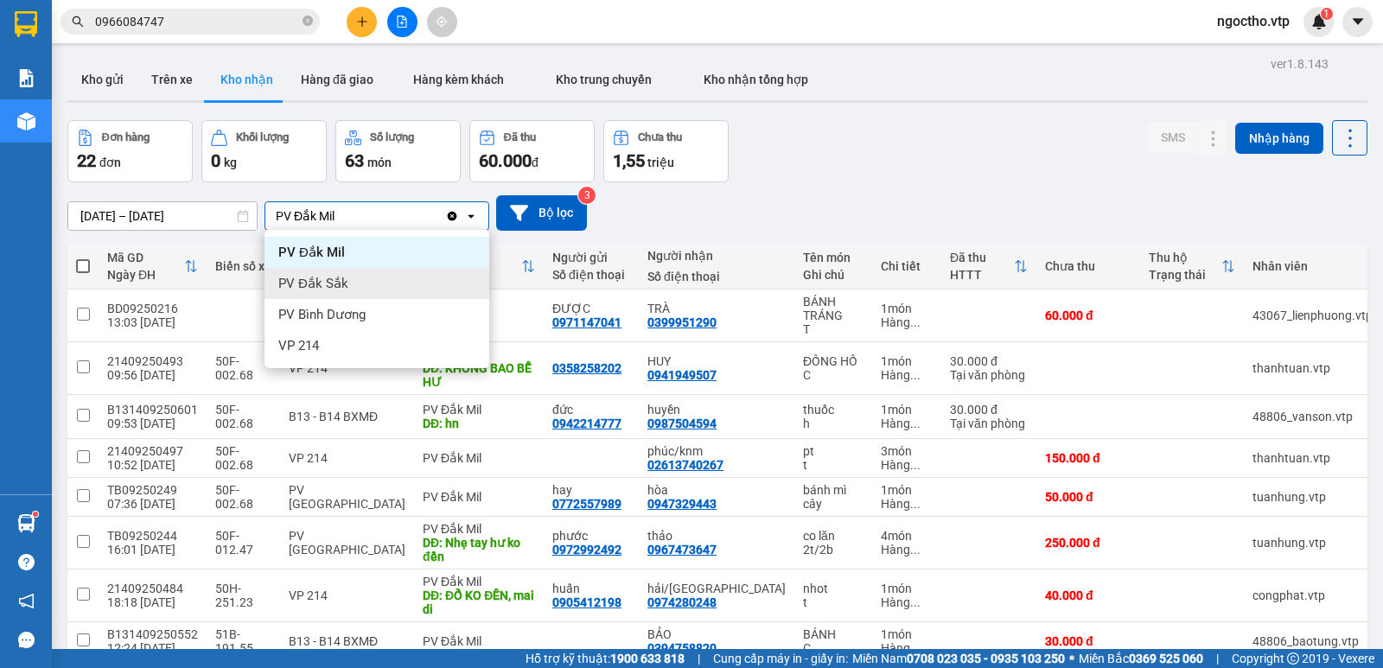
click at [337, 281] on span "PV Đắk Sắk" at bounding box center [313, 283] width 70 height 17
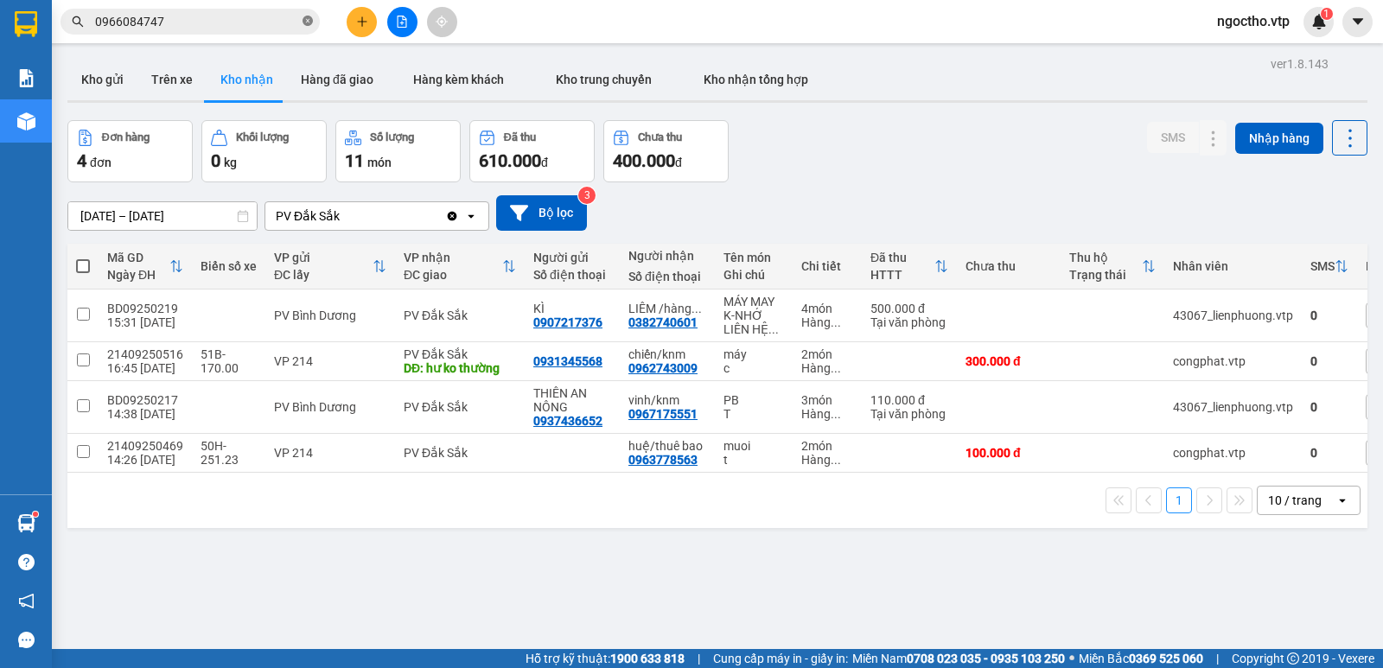
click at [312, 26] on icon "close-circle" at bounding box center [308, 21] width 10 height 10
click at [101, 64] on button "Kho gửi" at bounding box center [102, 79] width 70 height 41
